Goal: Information Seeking & Learning: Learn about a topic

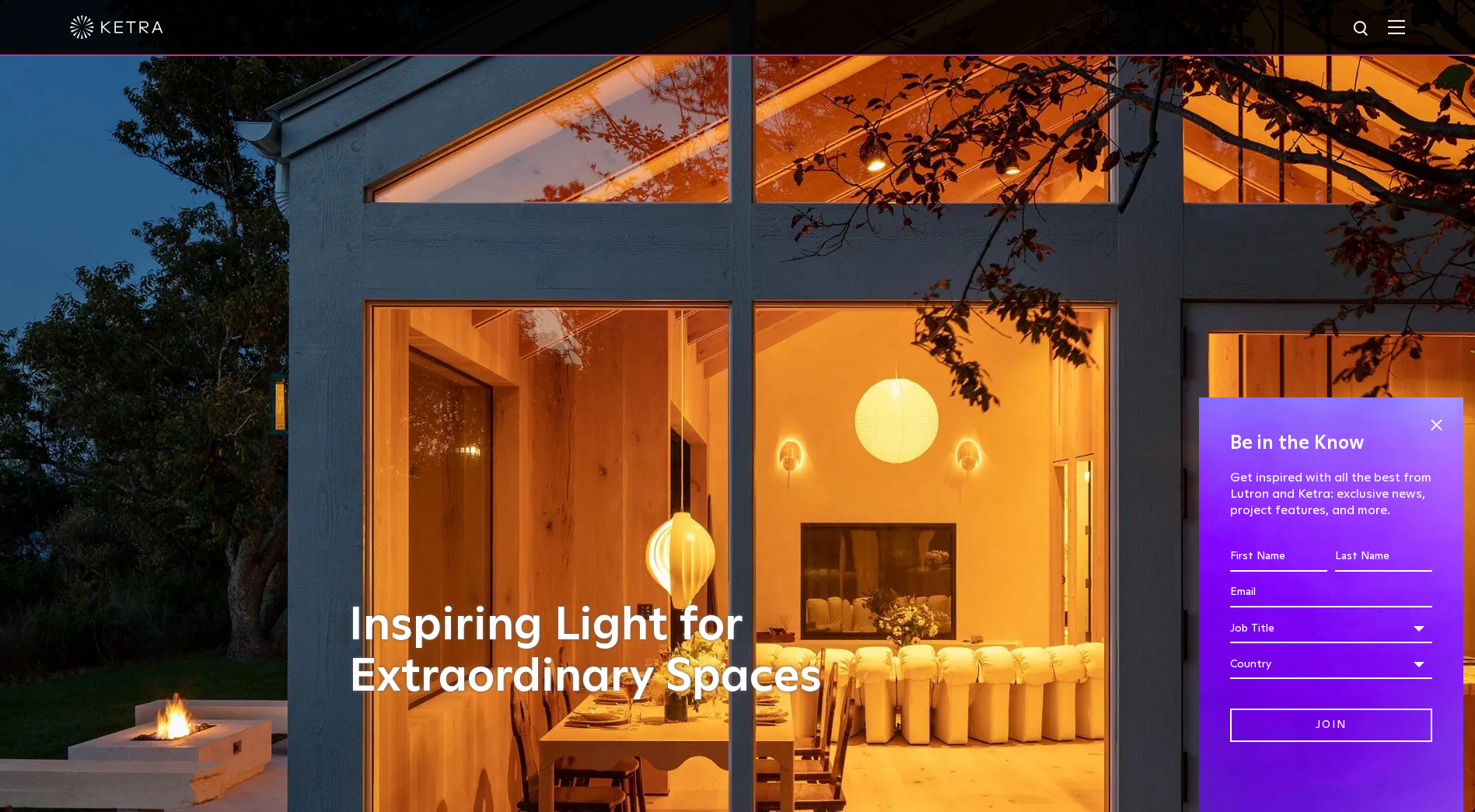
click at [1403, 31] on img at bounding box center [1397, 27] width 17 height 15
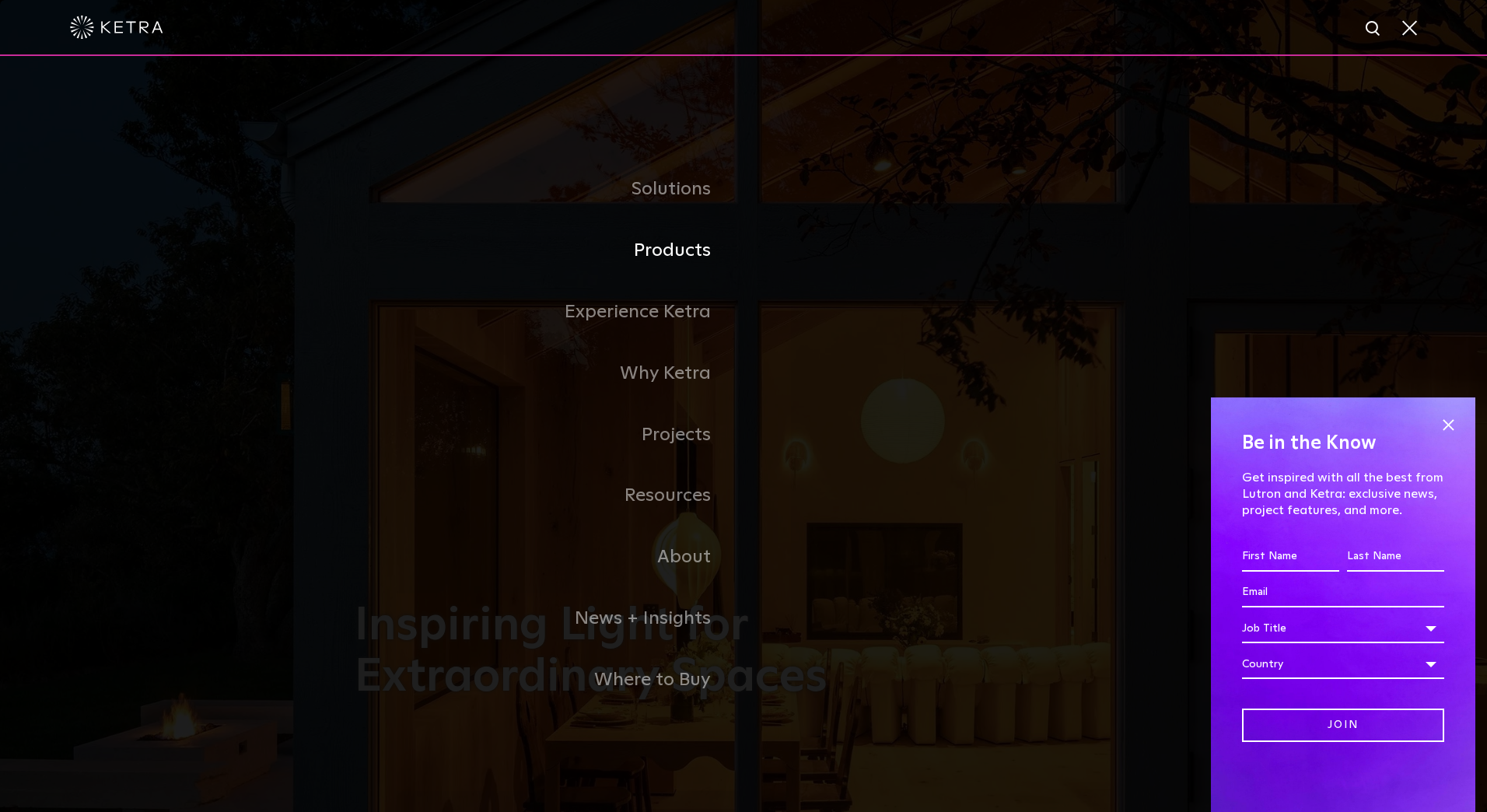
click at [687, 251] on link "Products" at bounding box center [548, 251] width 389 height 61
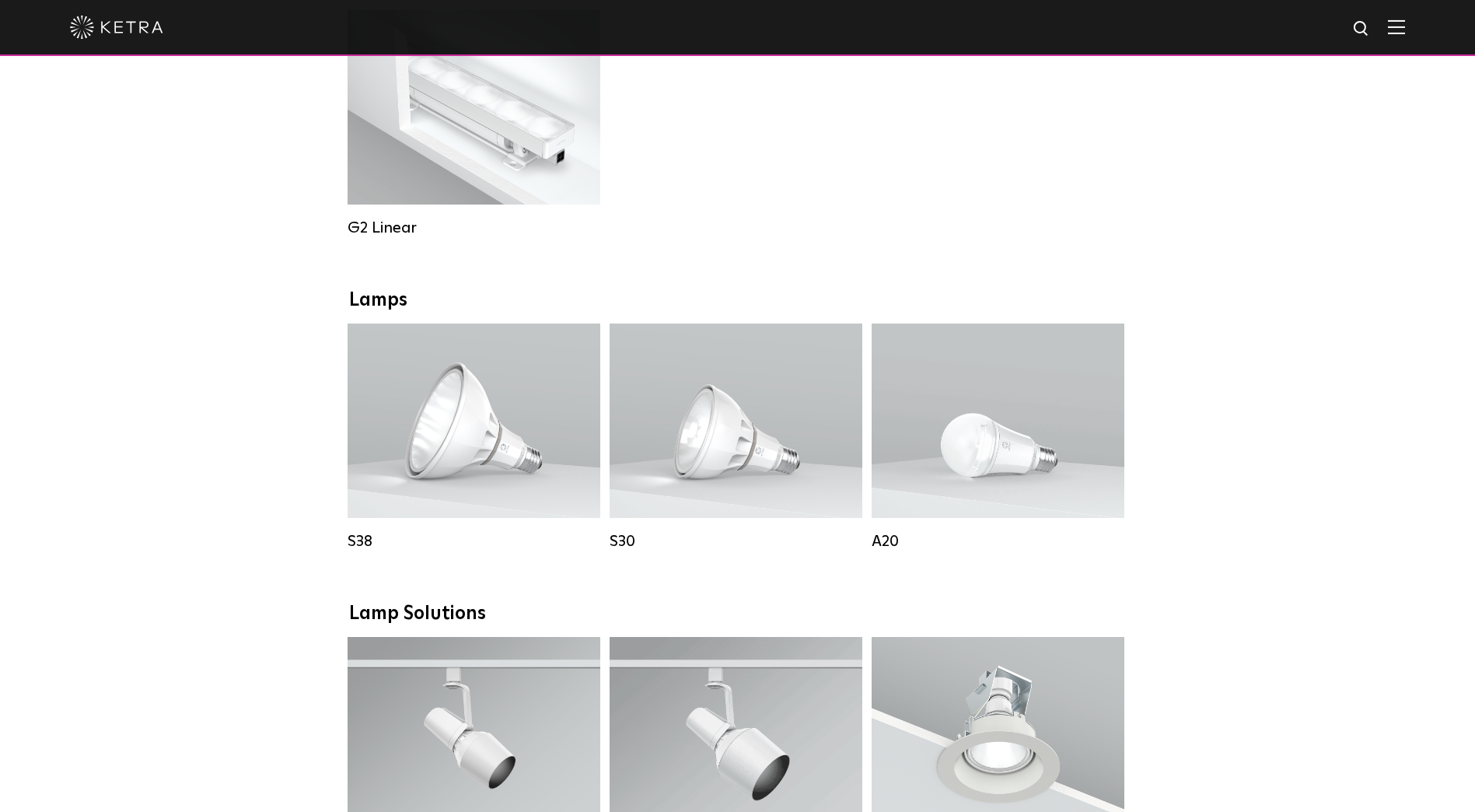
scroll to position [933, 0]
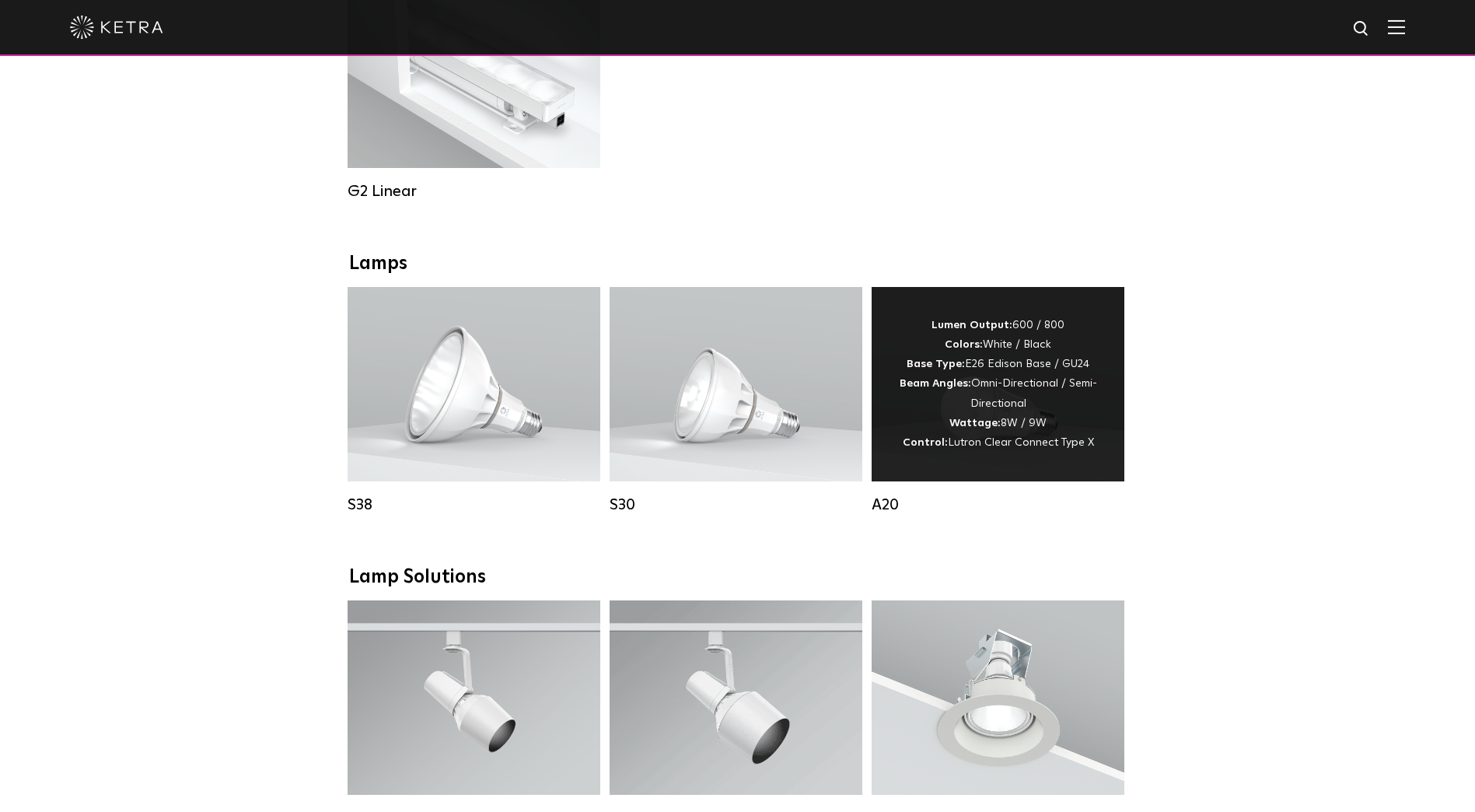
click at [918, 370] on strong "Base Type:" at bounding box center [936, 364] width 59 height 11
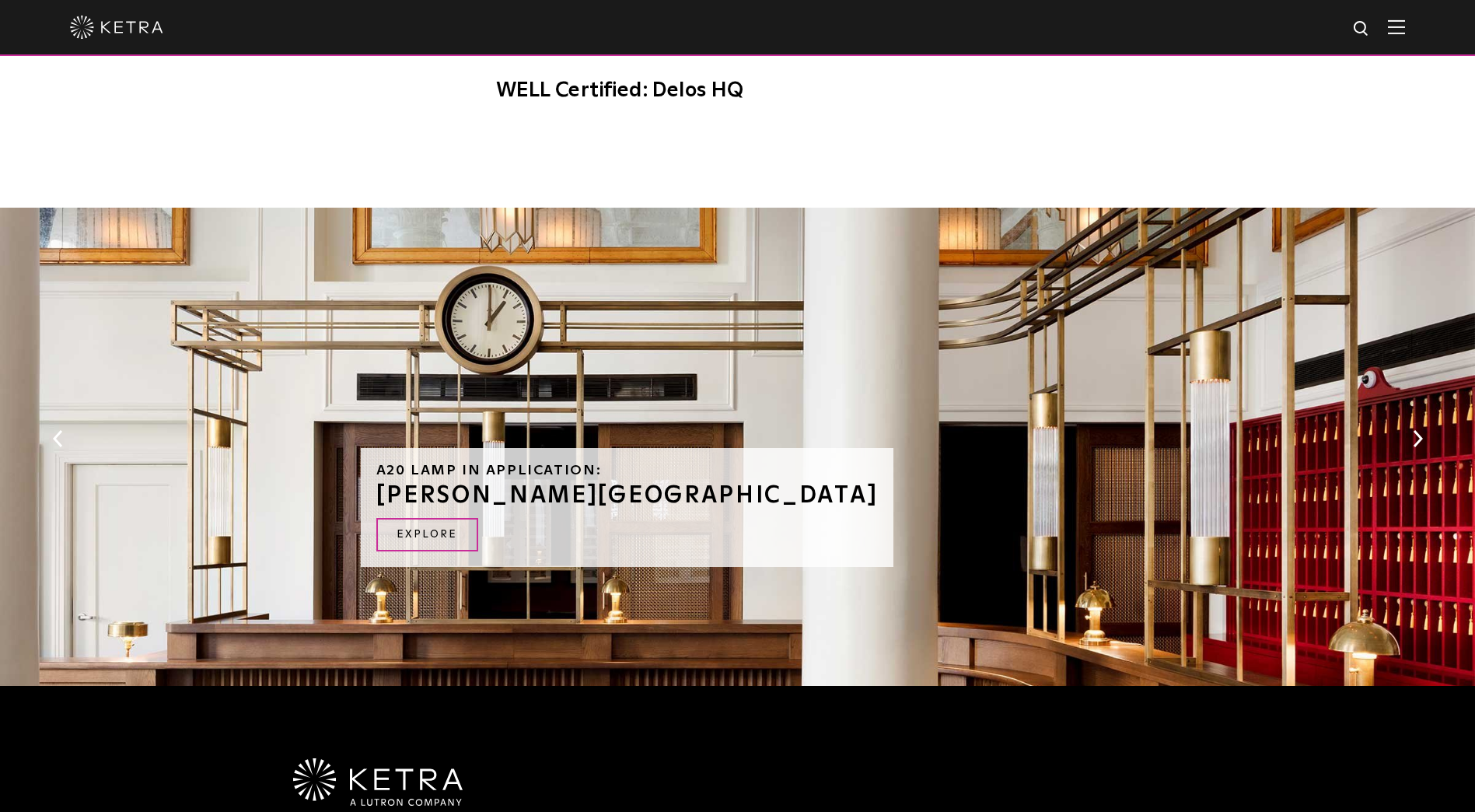
scroll to position [1477, 0]
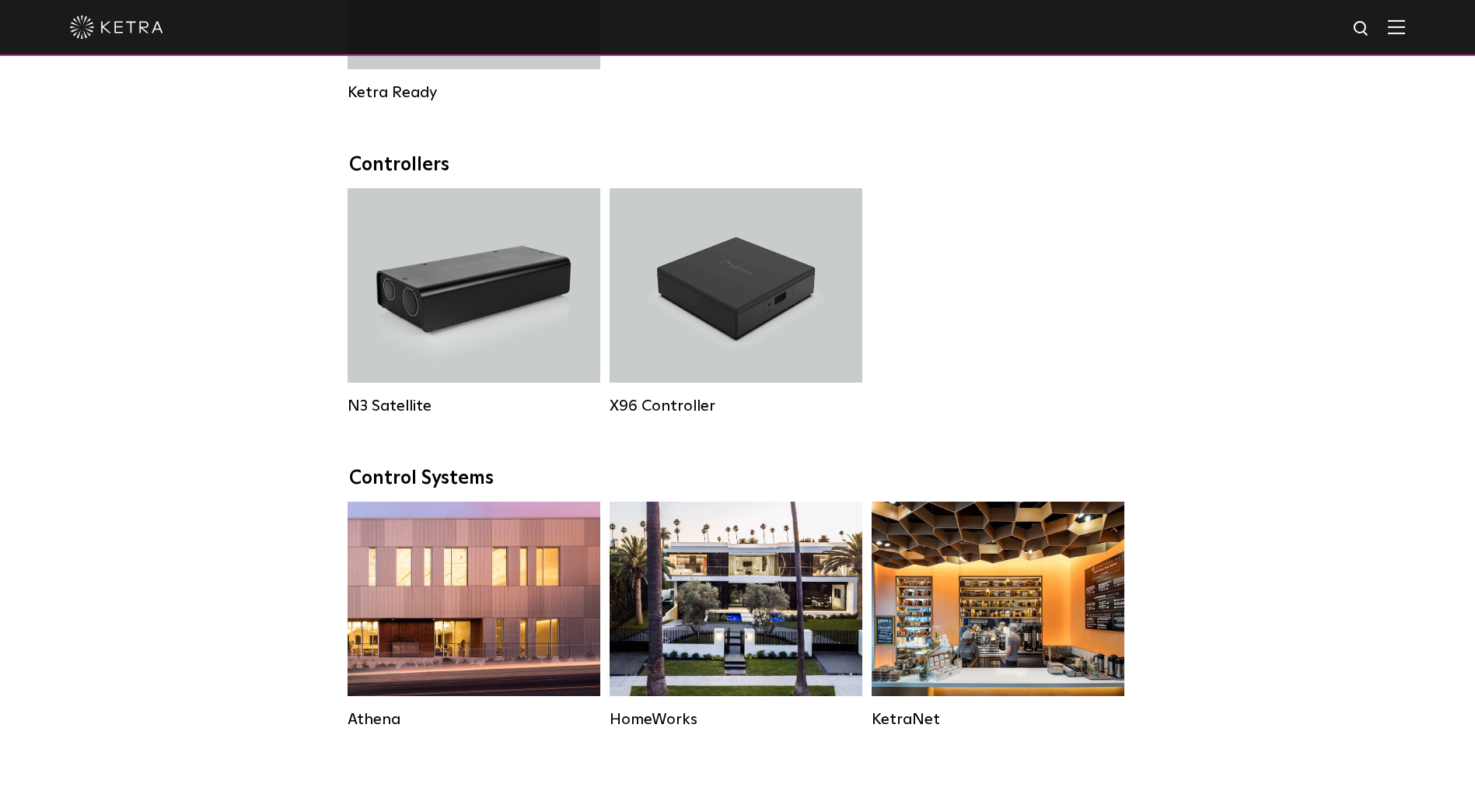
scroll to position [1866, 0]
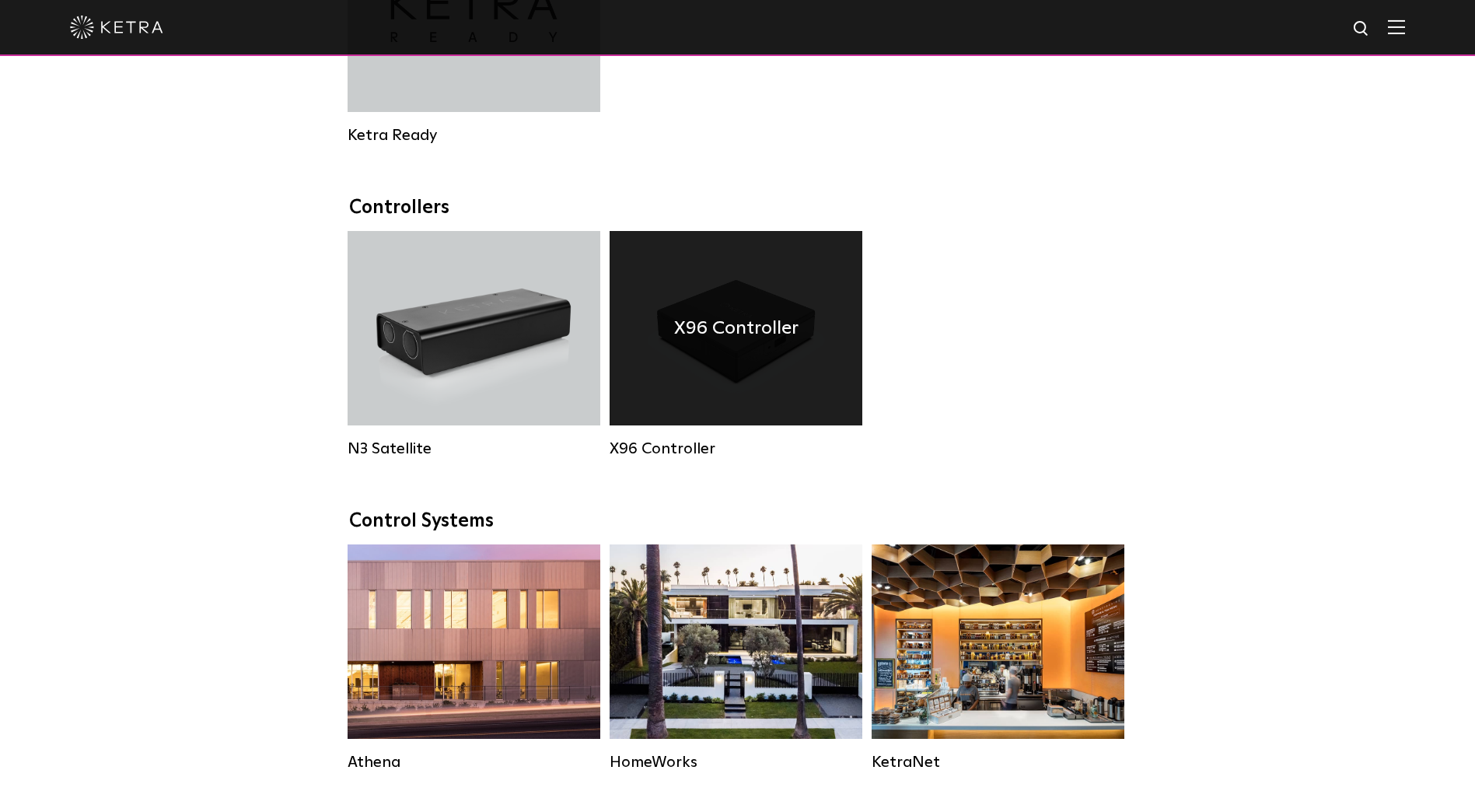
click at [699, 396] on div "X96 Controller" at bounding box center [736, 328] width 252 height 195
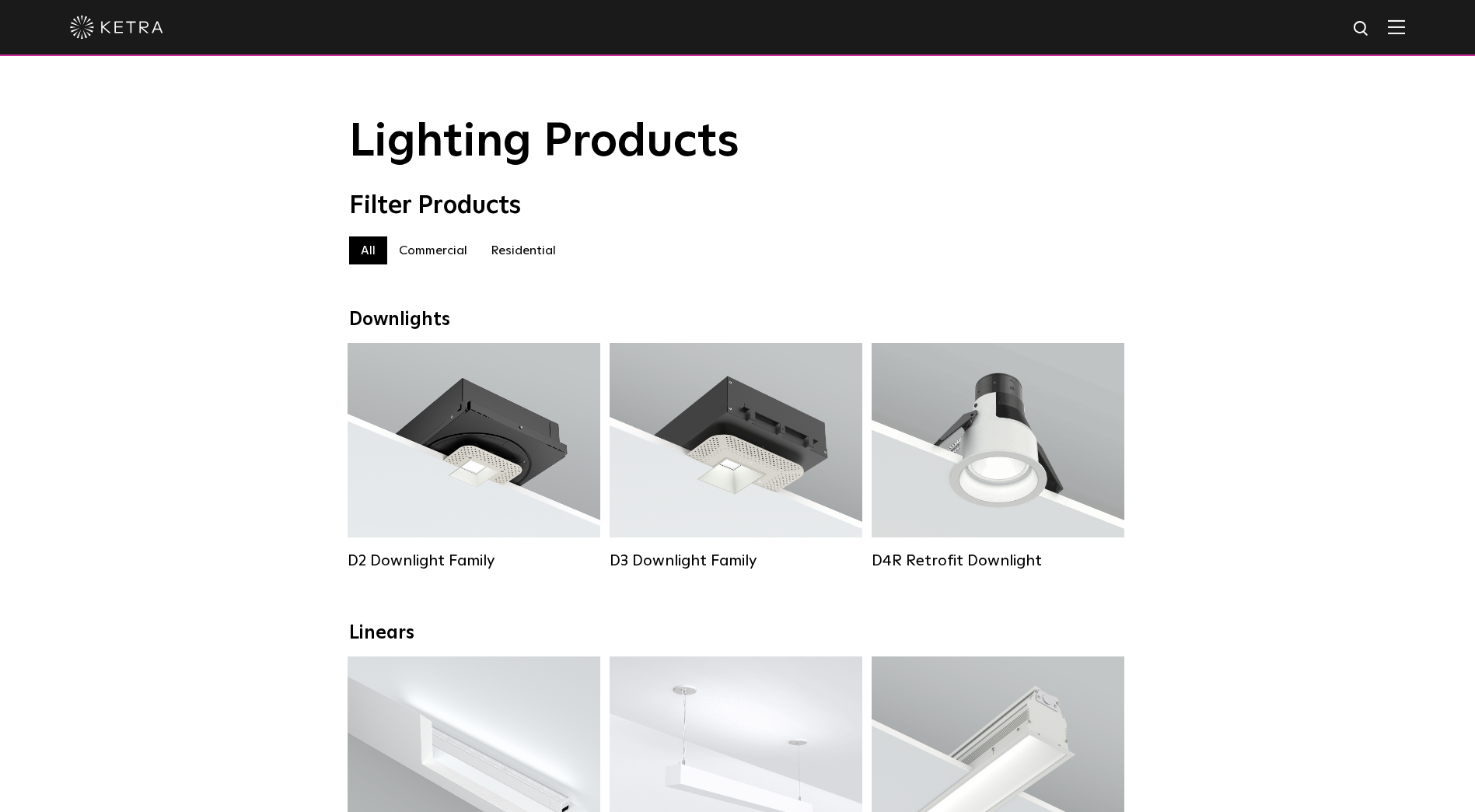
click at [507, 265] on label "Residential" at bounding box center [524, 251] width 89 height 28
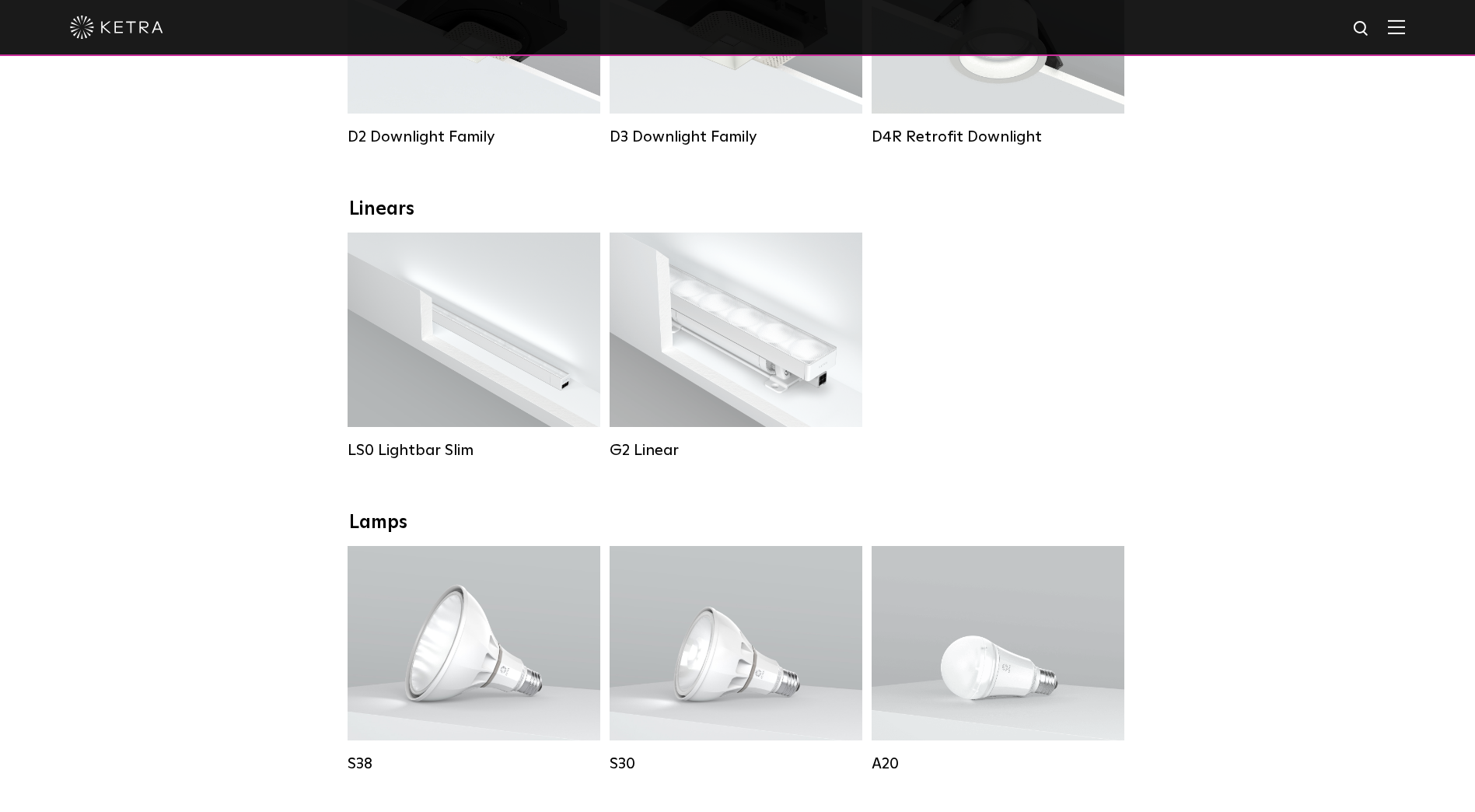
scroll to position [467, 0]
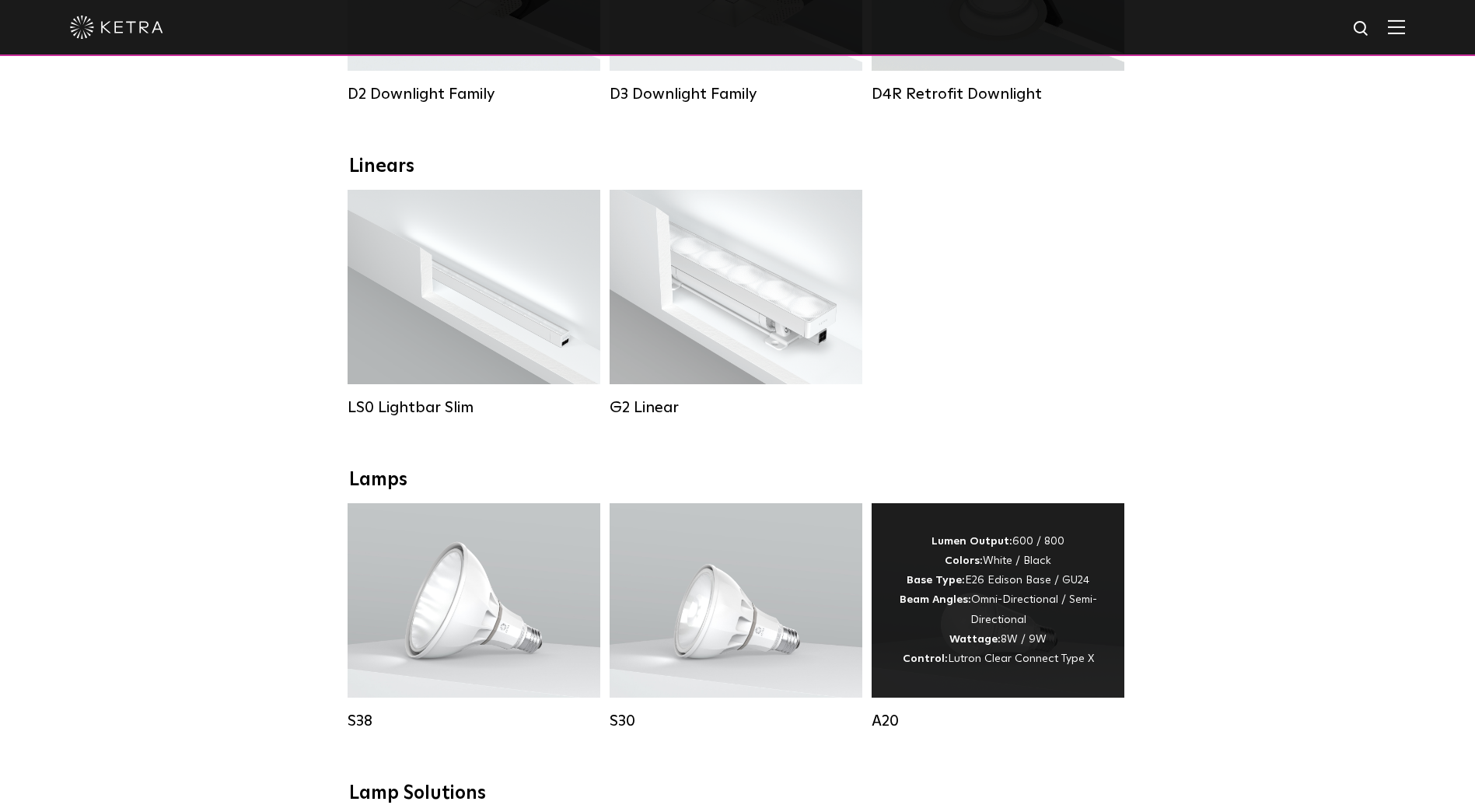
click at [1061, 545] on div "Lumen Output: 600 / 800 Colors: White / Black Base Type: E26 Edison Base / GU24…" at bounding box center [998, 600] width 206 height 137
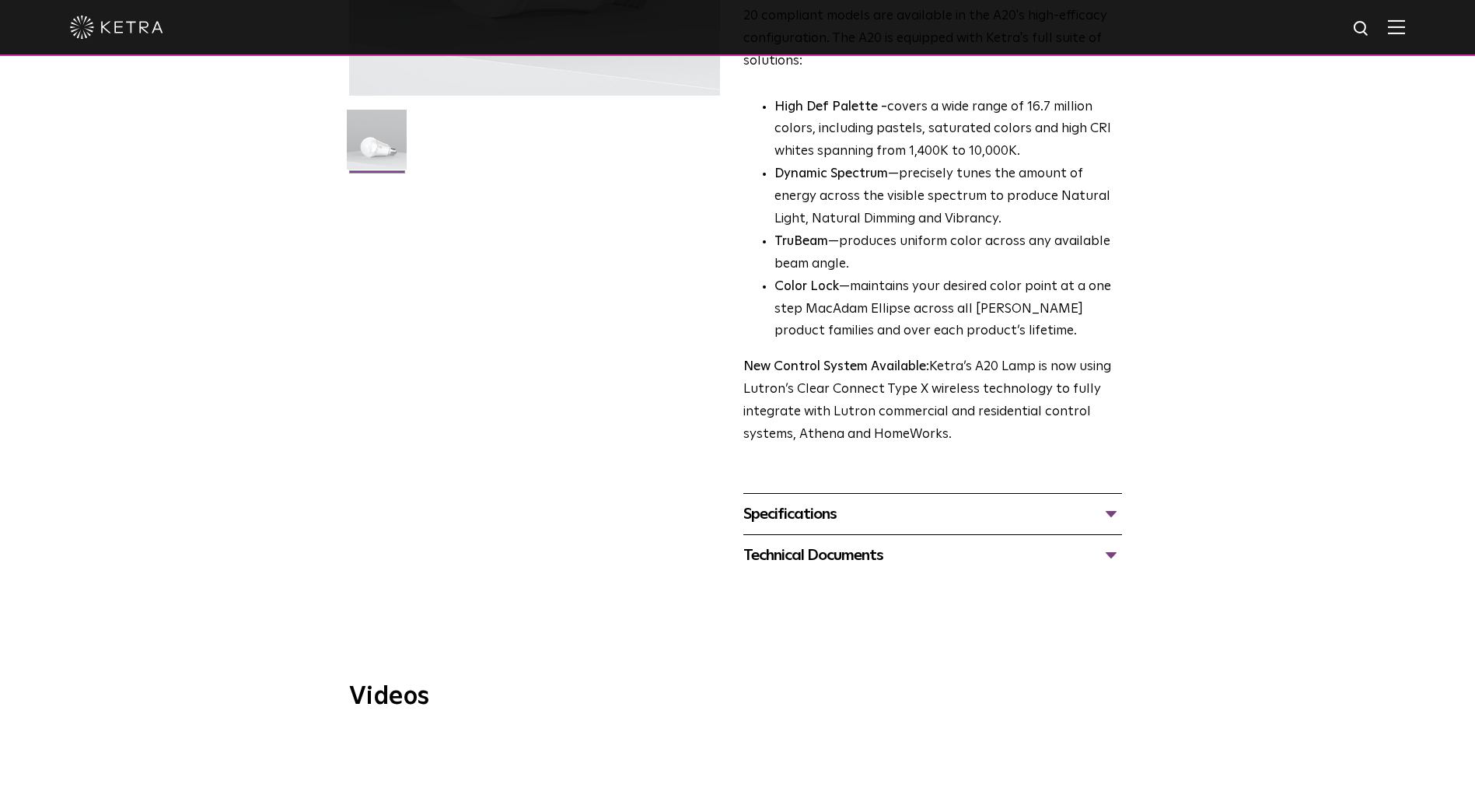
scroll to position [467, 0]
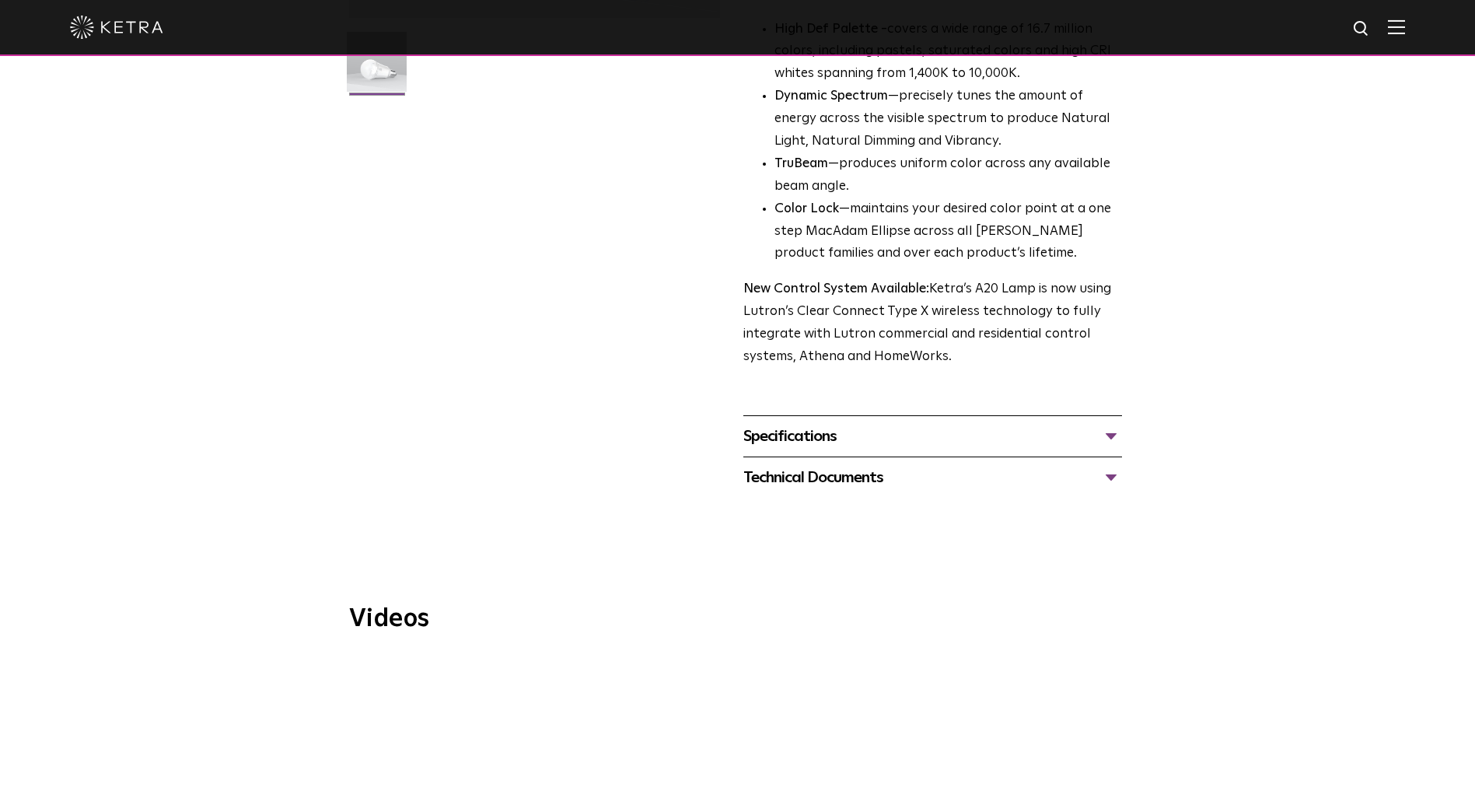
click at [842, 465] on div "Technical Documents" at bounding box center [932, 477] width 379 height 25
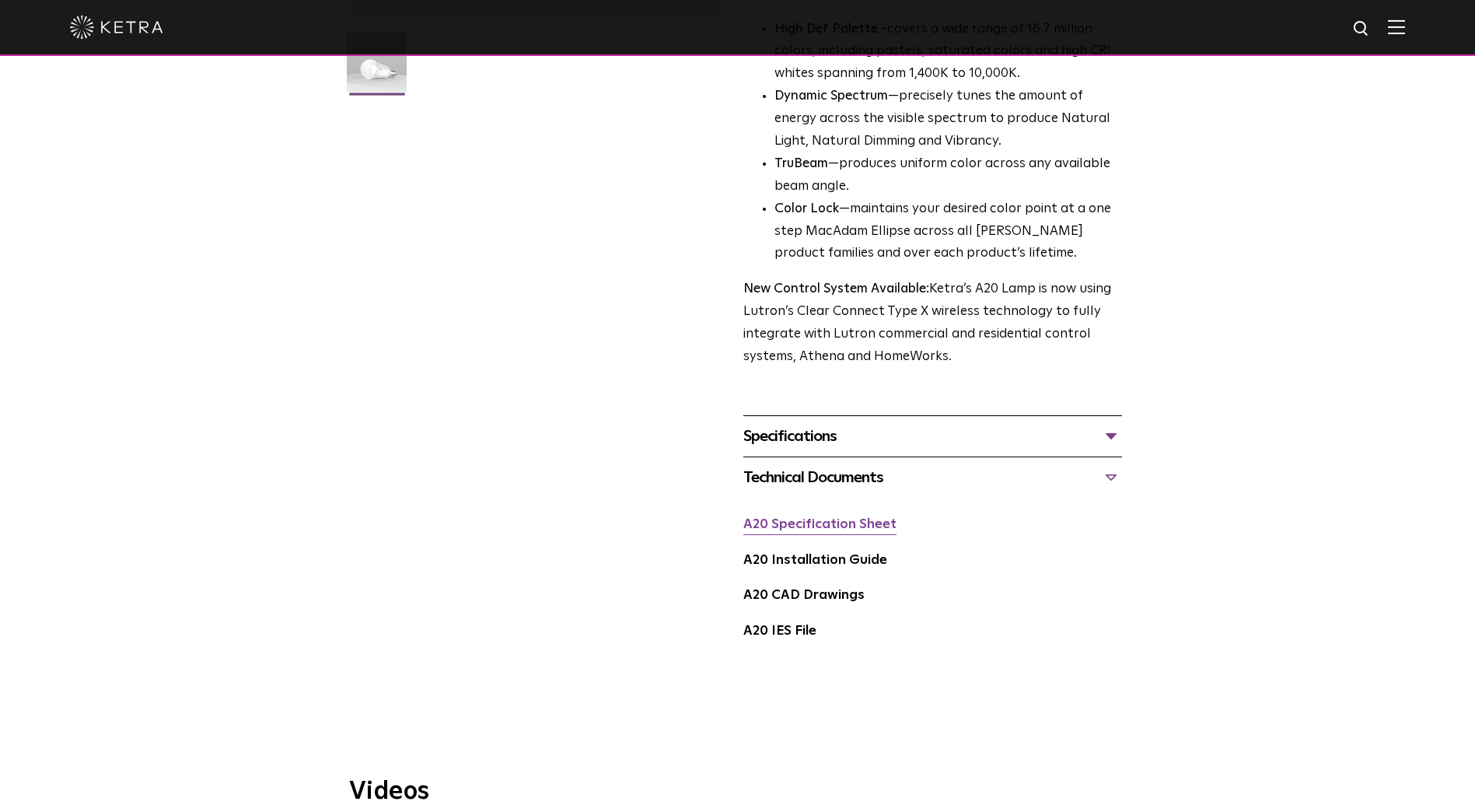
click at [832, 518] on link "A20 Specification Sheet" at bounding box center [820, 525] width 153 height 13
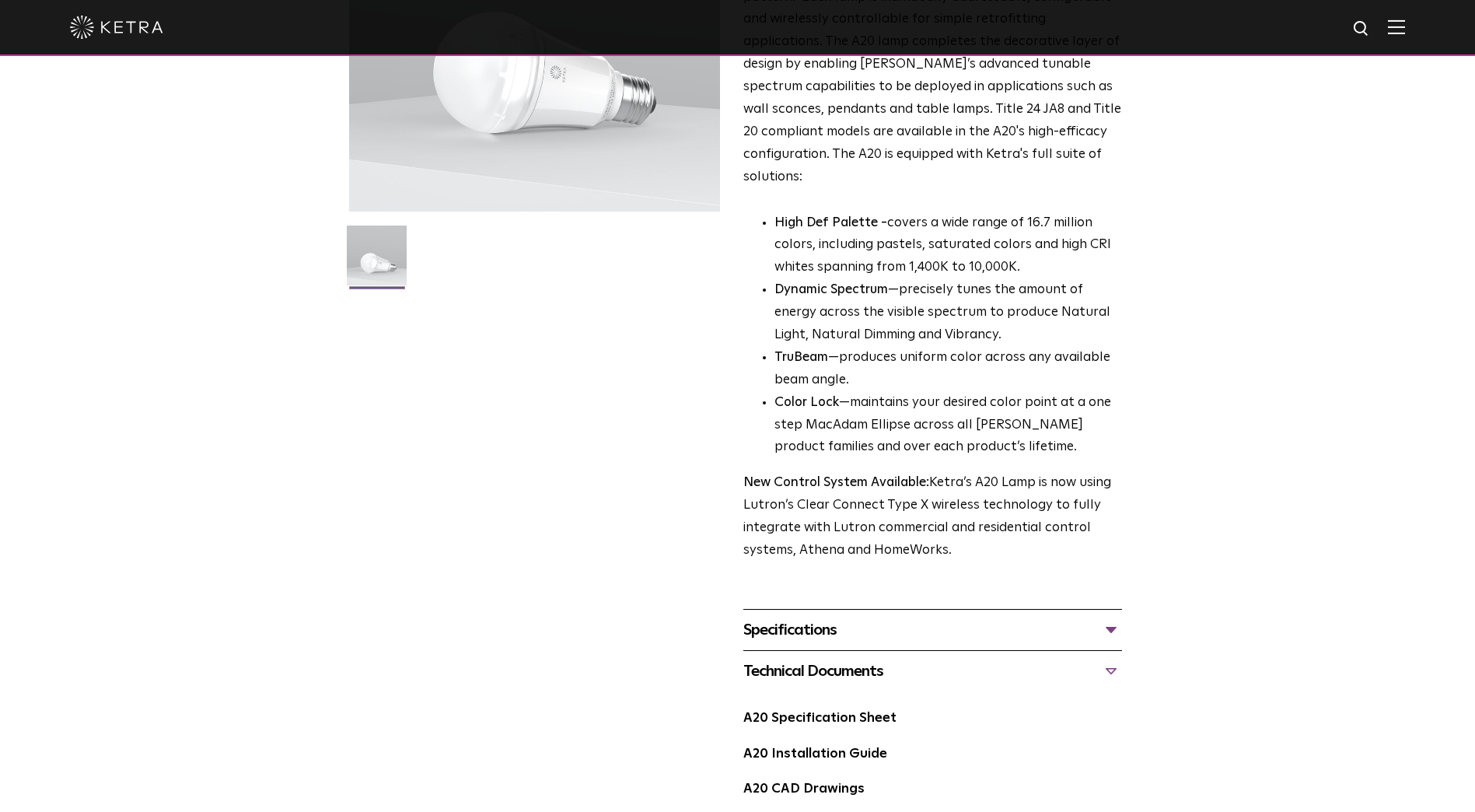
scroll to position [0, 0]
